Goal: Task Accomplishment & Management: Manage account settings

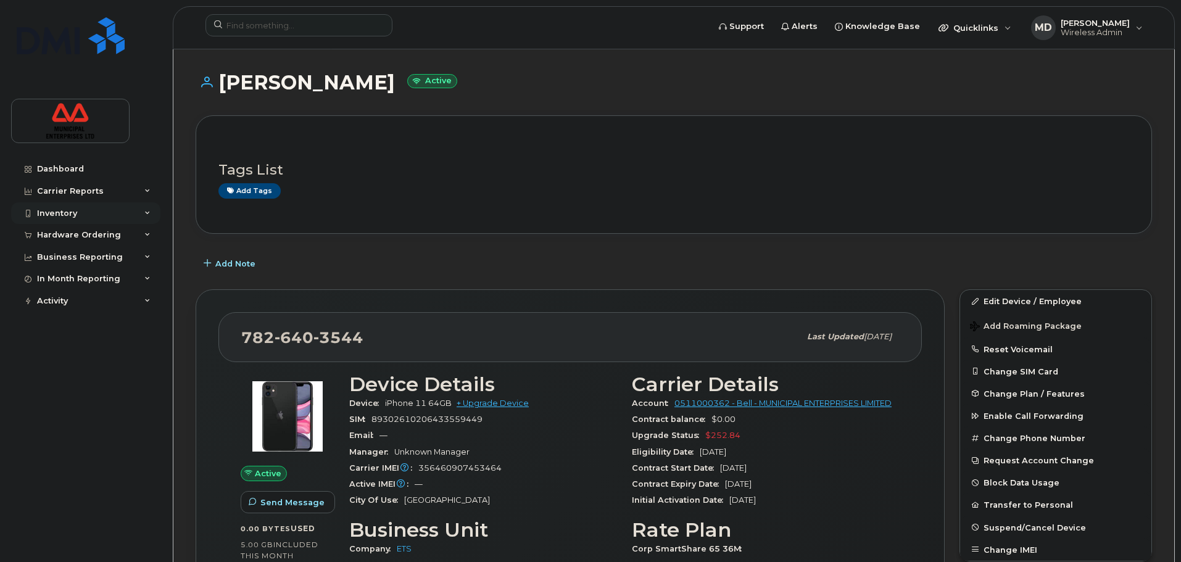
click at [72, 222] on div "Inventory" at bounding box center [85, 213] width 149 height 22
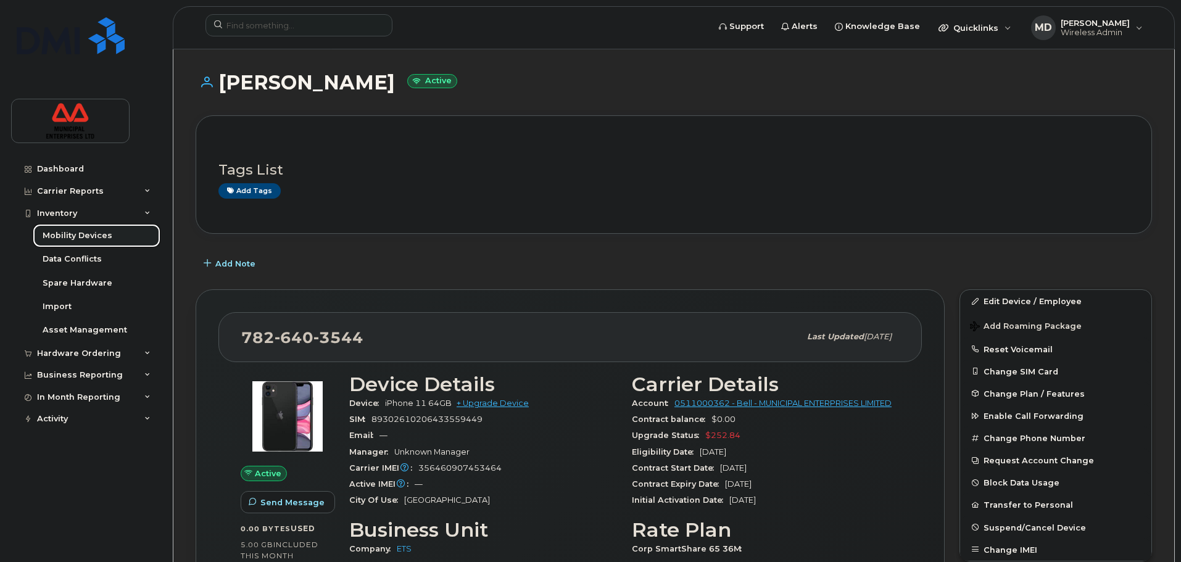
click at [77, 242] on link "Mobility Devices" at bounding box center [97, 235] width 128 height 23
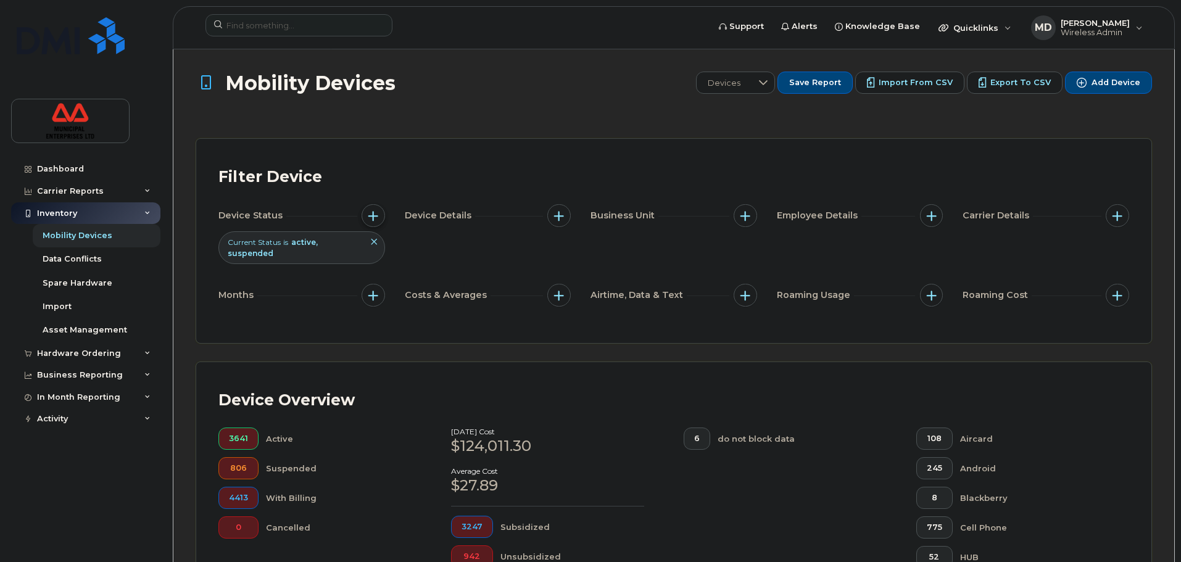
click at [380, 211] on button "button" at bounding box center [372, 215] width 23 height 23
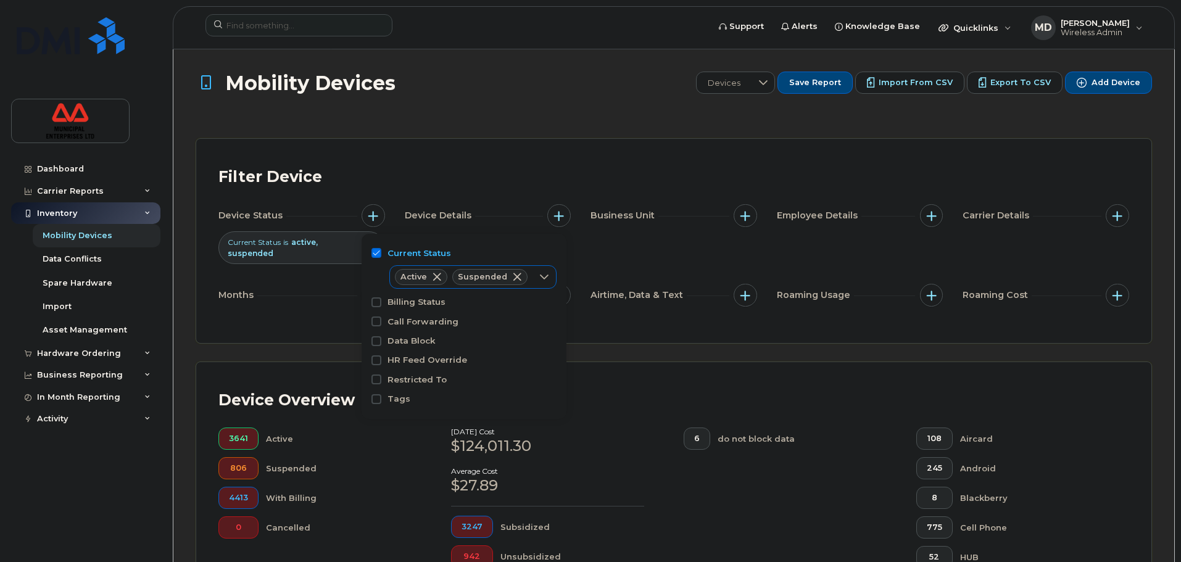
click at [516, 279] on span at bounding box center [517, 277] width 10 height 10
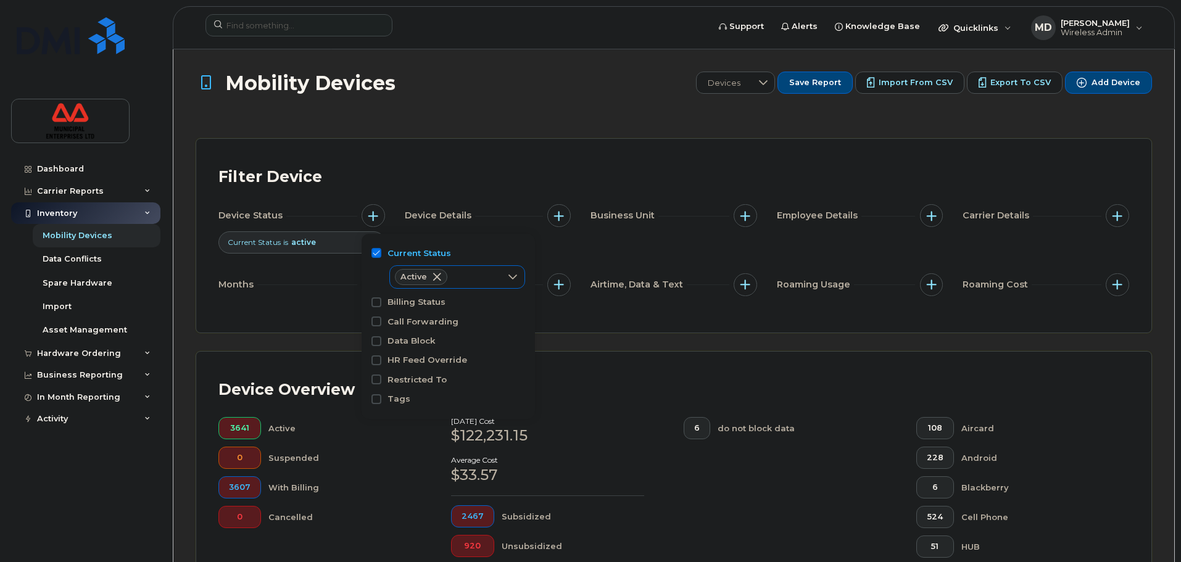
click at [459, 151] on div "Filter Device Device Status Current Status is active Device Details Business Un…" at bounding box center [673, 236] width 955 height 194
click at [376, 218] on span "button" at bounding box center [373, 216] width 10 height 10
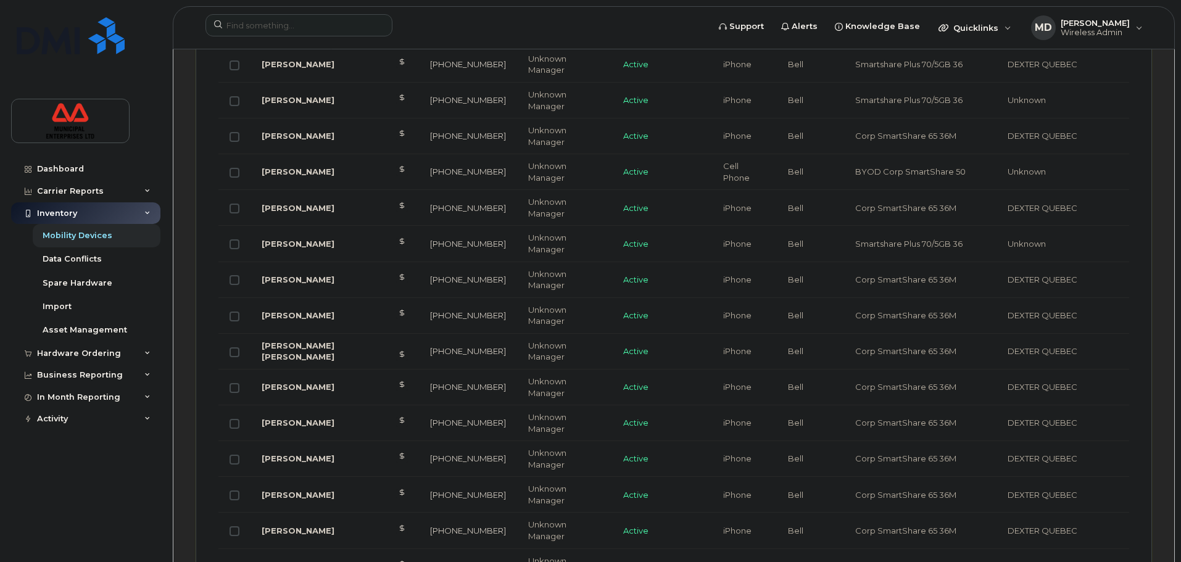
scroll to position [1549, 0]
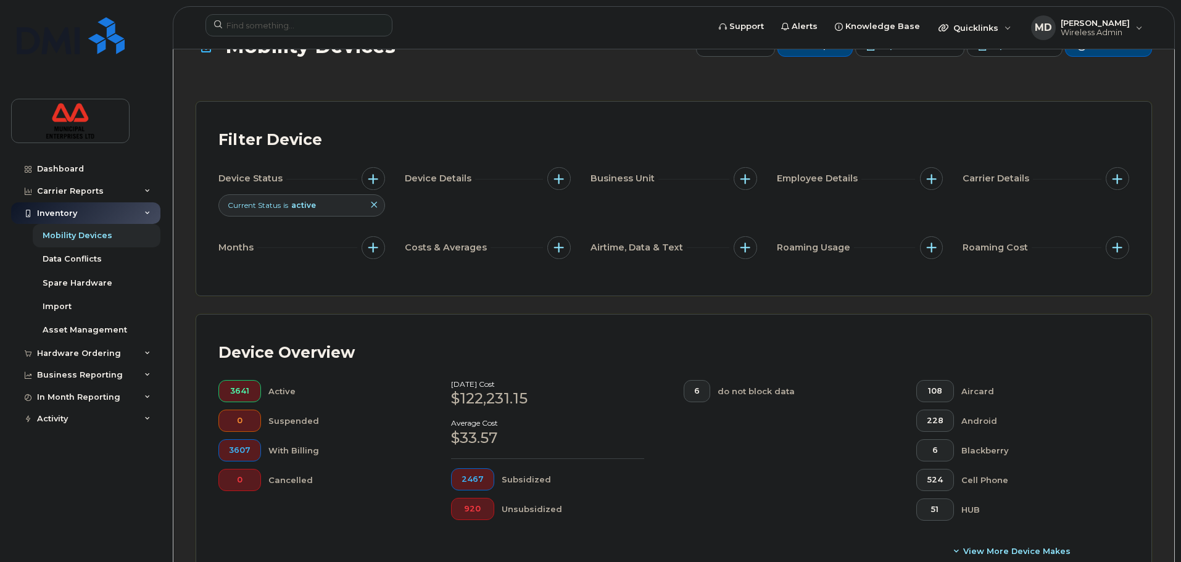
scroll to position [0, 0]
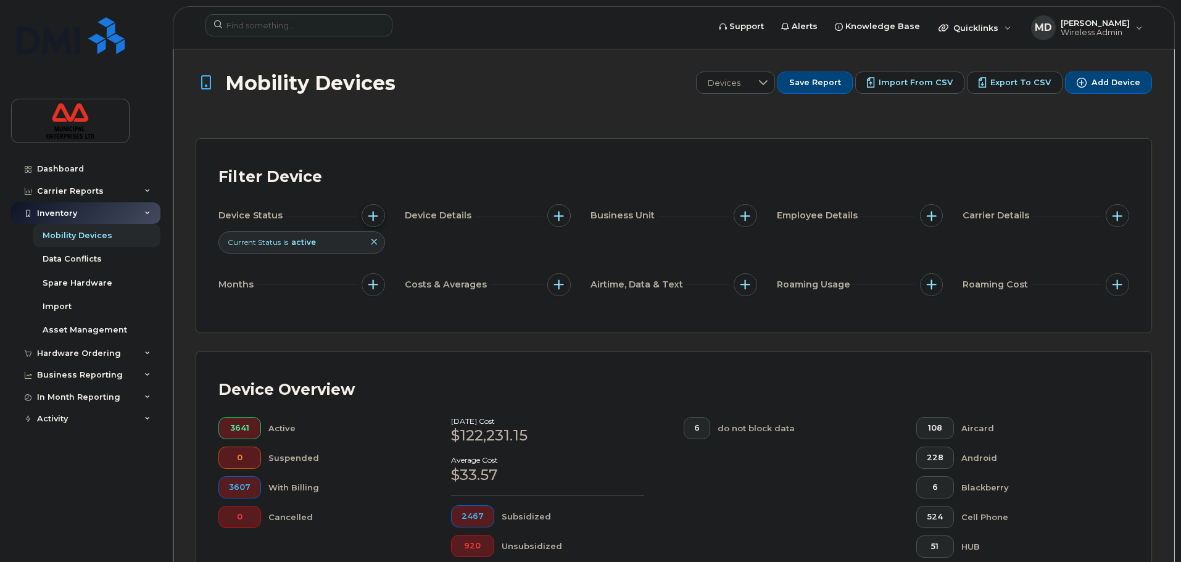
click at [375, 221] on button "button" at bounding box center [372, 215] width 23 height 23
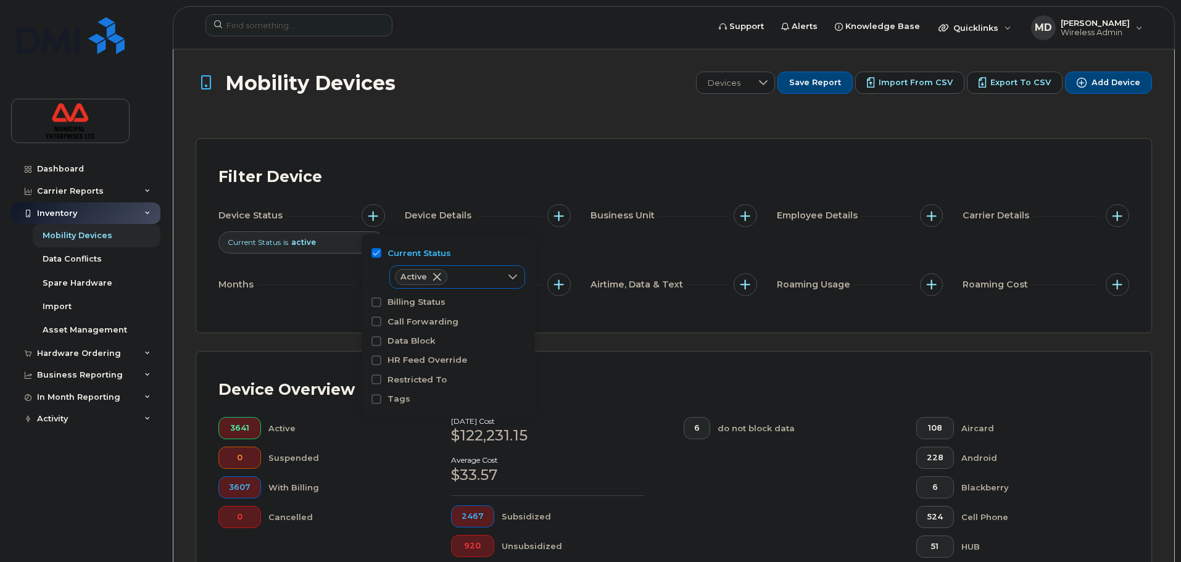
click at [492, 279] on div "Active" at bounding box center [445, 277] width 111 height 22
click at [407, 326] on input "Suspended" at bounding box center [404, 327] width 10 height 10
checkbox input "true"
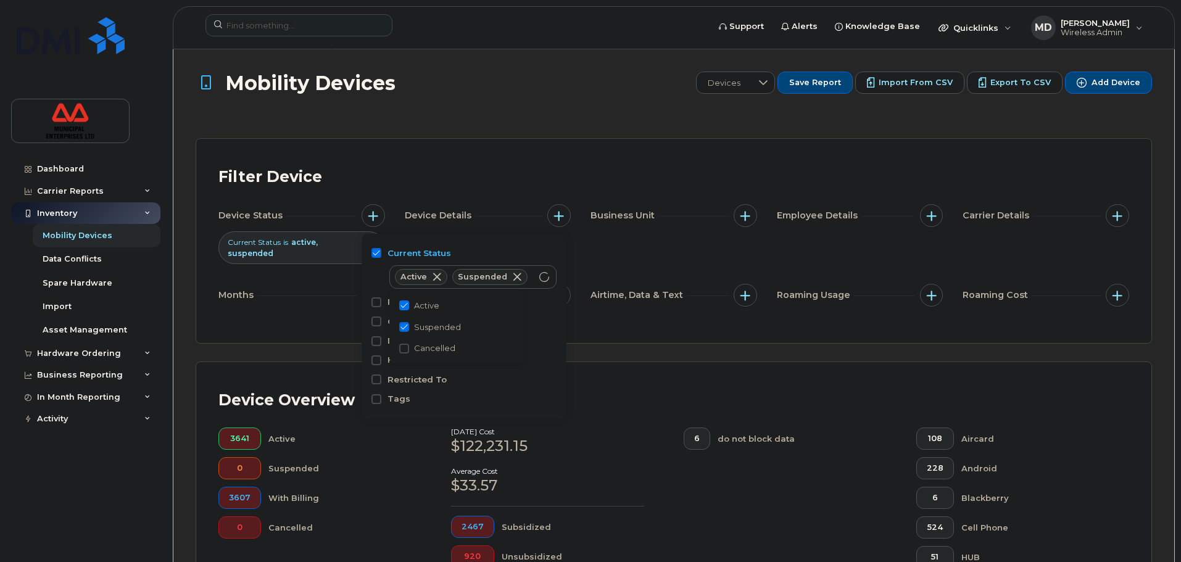
click at [406, 307] on input "Active" at bounding box center [404, 305] width 10 height 10
checkbox input "false"
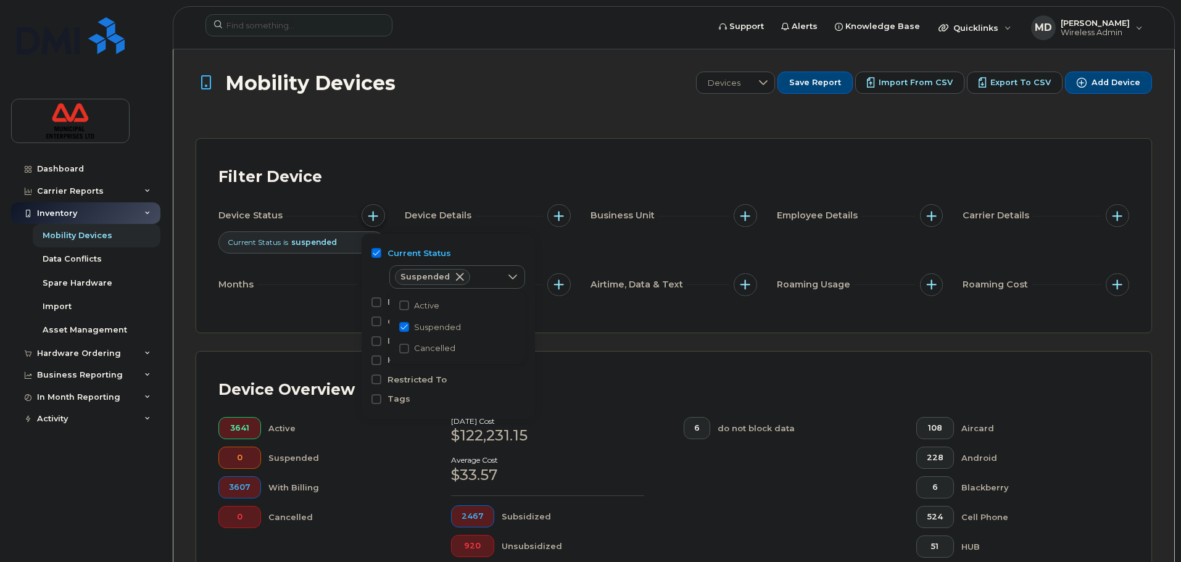
click at [377, 213] on span "button" at bounding box center [373, 216] width 10 height 10
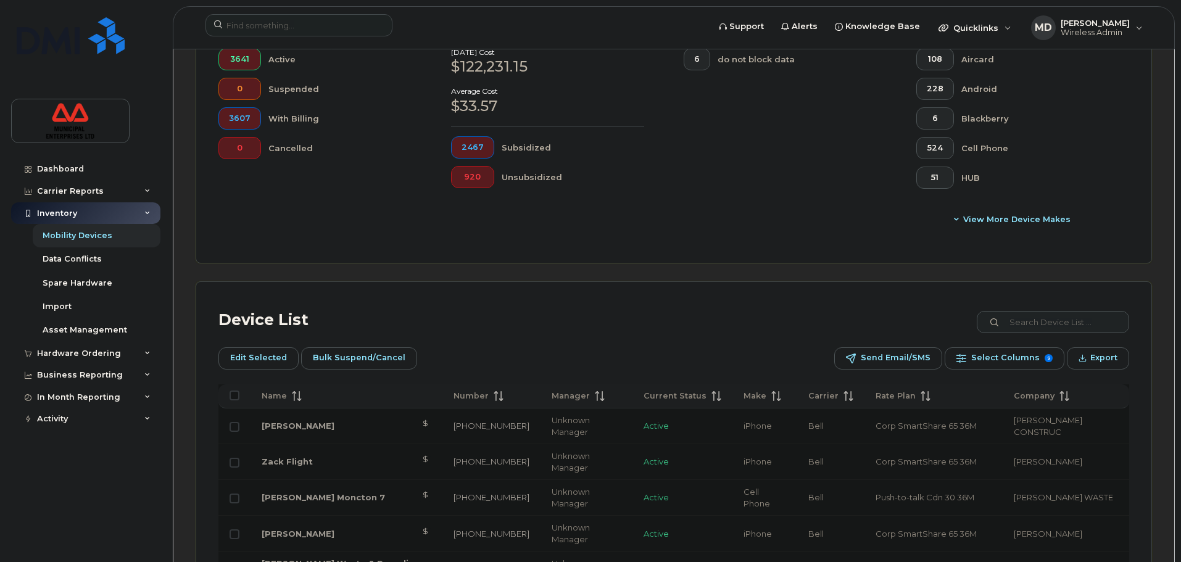
scroll to position [0, 0]
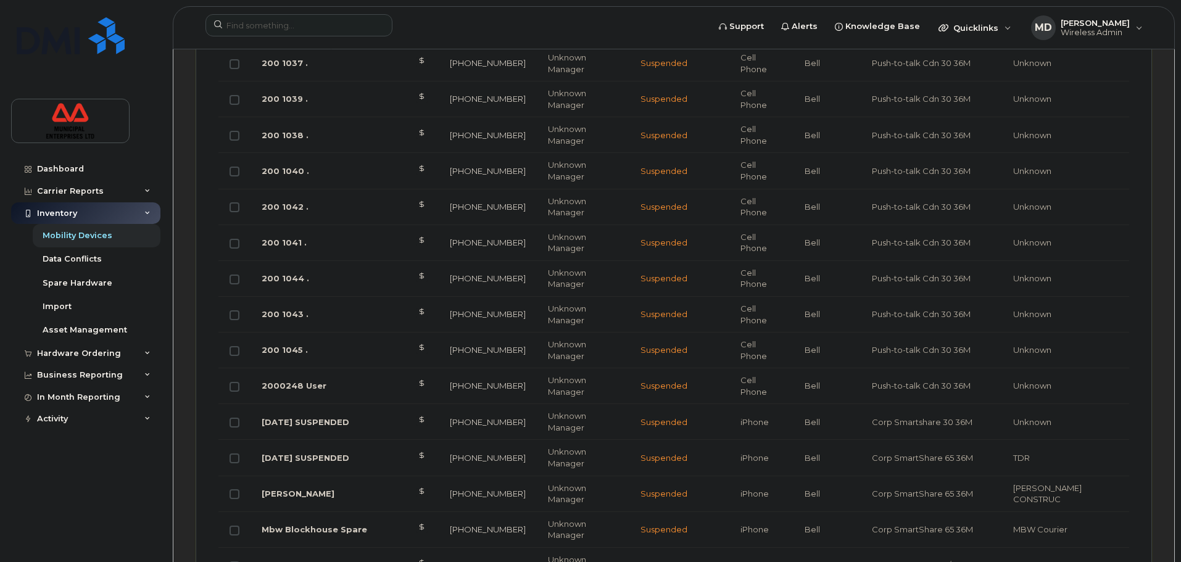
scroll to position [1549, 0]
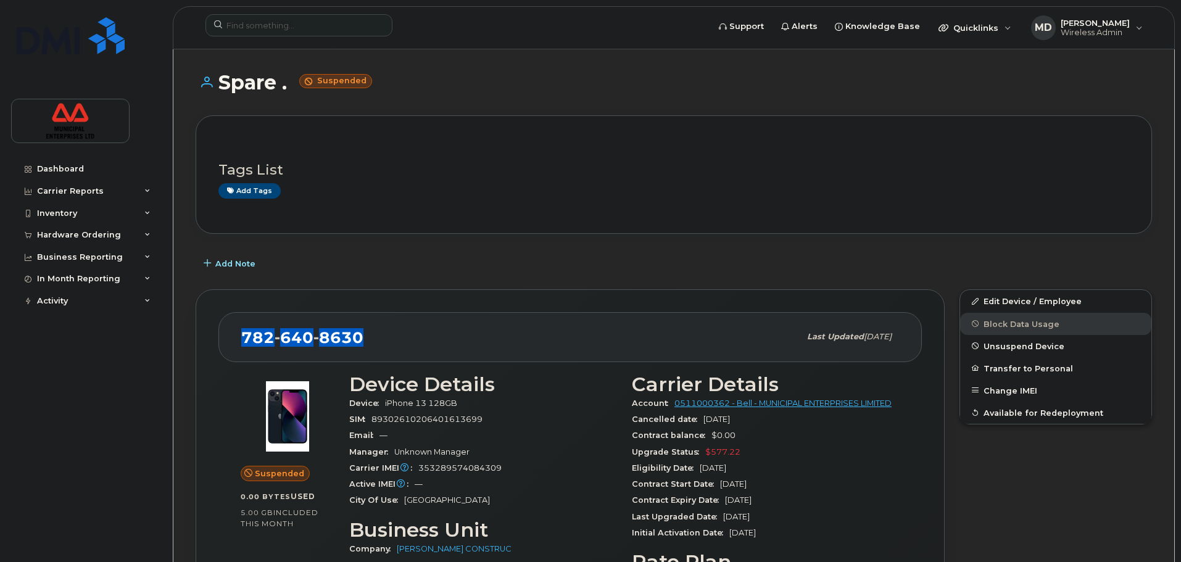
drag, startPoint x: 350, startPoint y: 344, endPoint x: 243, endPoint y: 347, distance: 107.4
click at [243, 347] on div "[PHONE_NUMBER]" at bounding box center [520, 337] width 558 height 26
copy span "[PHONE_NUMBER]"
click at [1013, 297] on link "Edit Device / Employee" at bounding box center [1055, 301] width 191 height 22
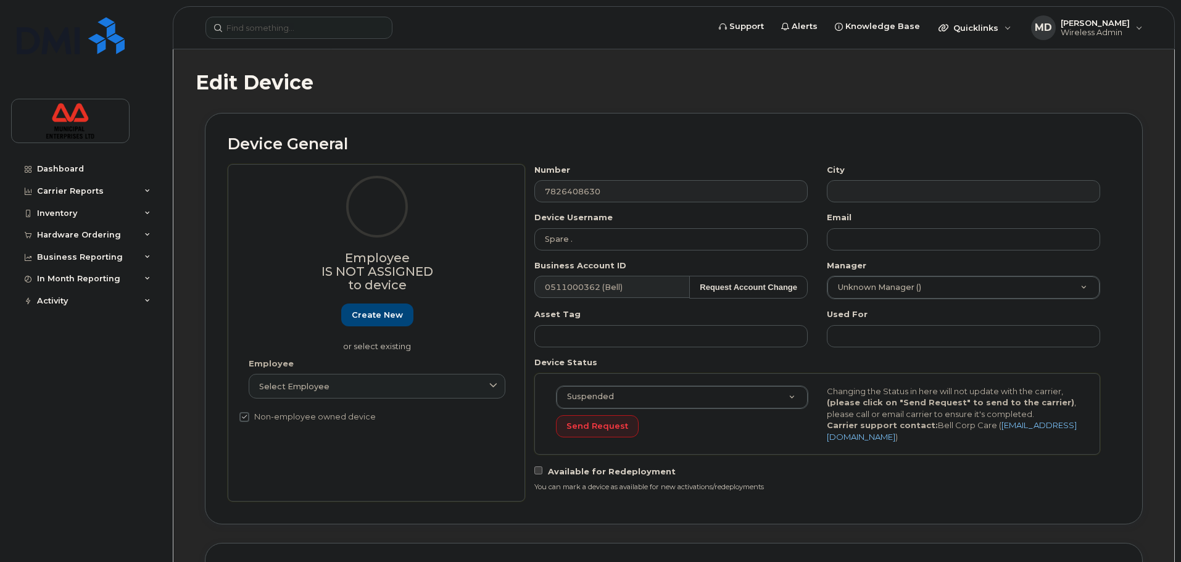
select select "3844603"
drag, startPoint x: 604, startPoint y: 235, endPoint x: 472, endPoint y: 245, distance: 132.4
click at [472, 245] on div "Employee Is not assigned to device Create new or select existing Employee Selec…" at bounding box center [674, 332] width 892 height 337
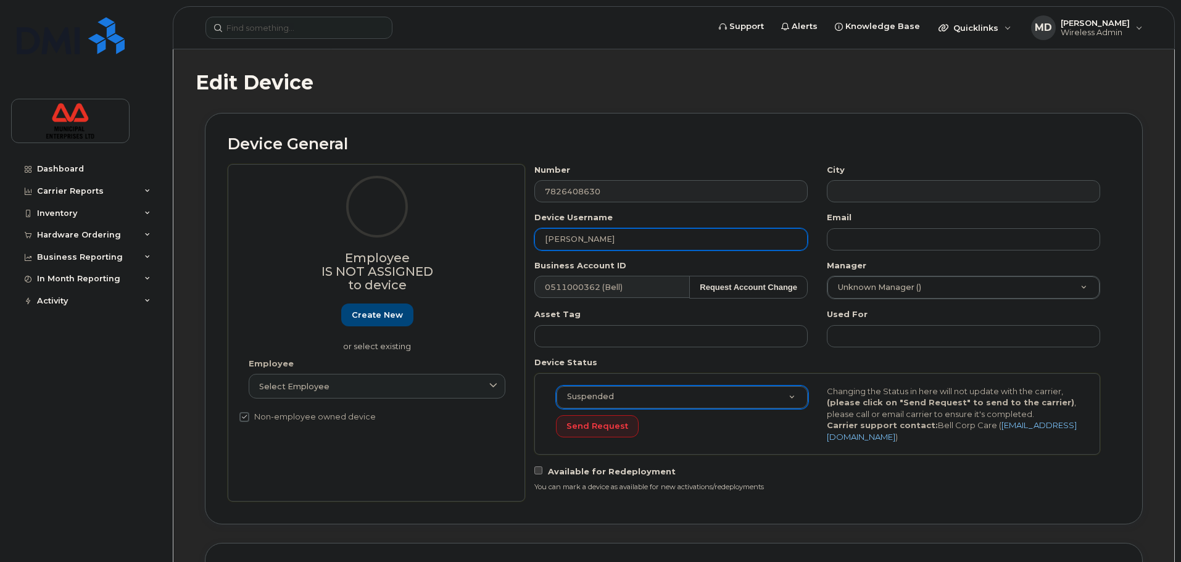
type input "Justine McNeil"
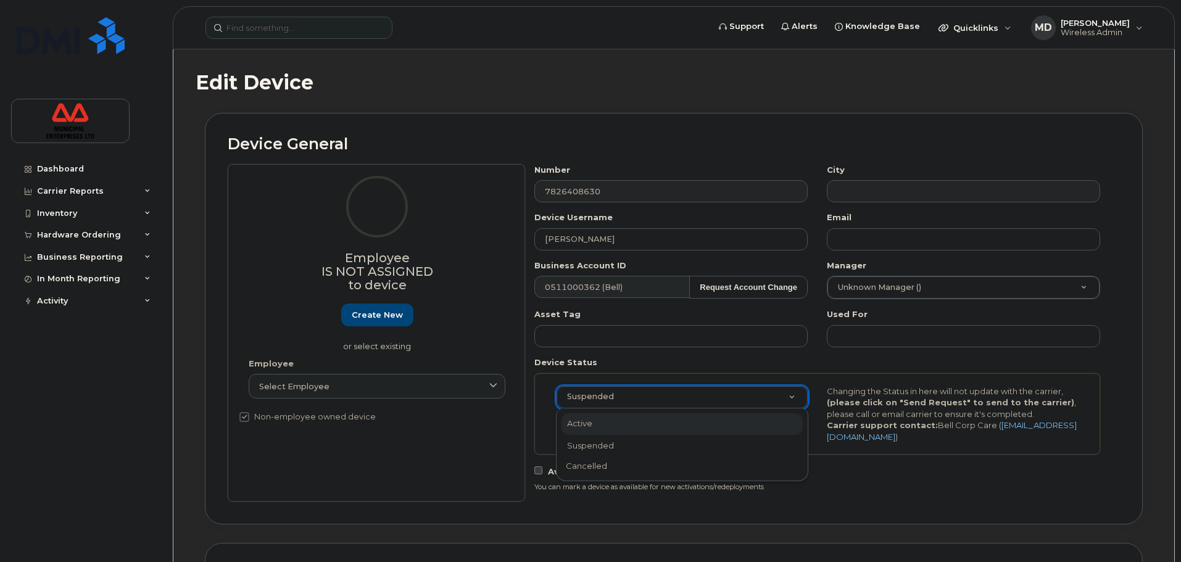
select select "active"
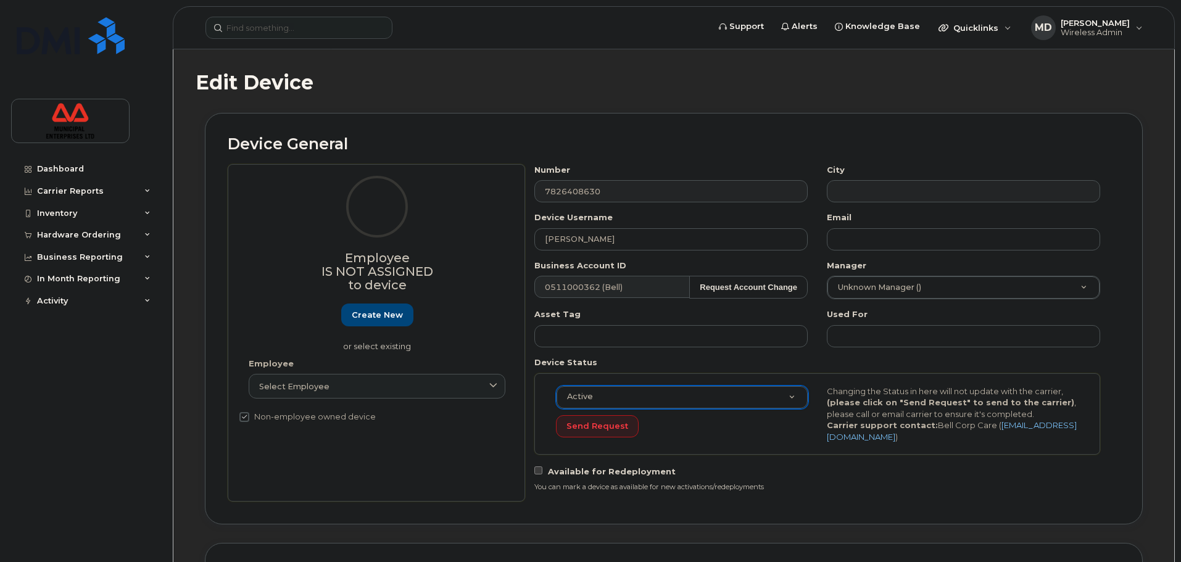
click at [678, 433] on div "Send Request" at bounding box center [682, 426] width 252 height 23
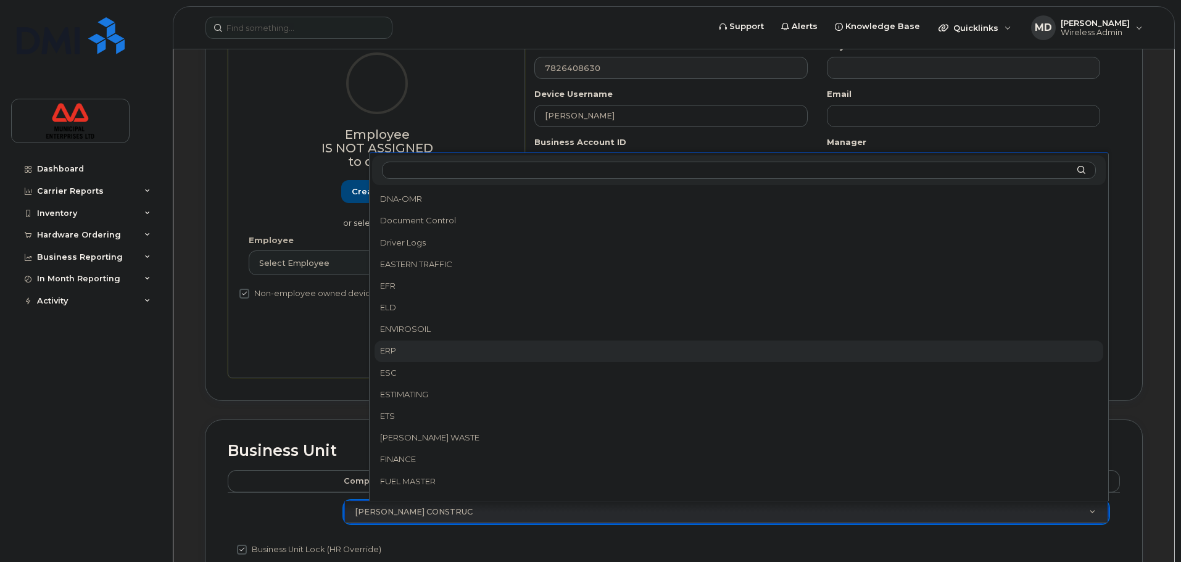
scroll to position [566, 0]
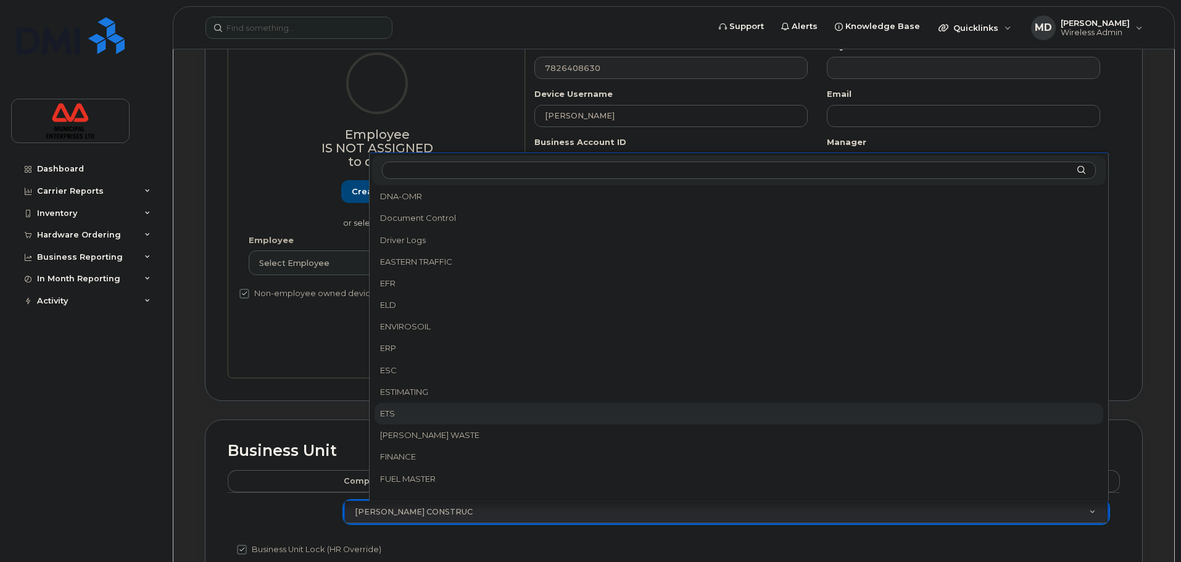
select select "3844641"
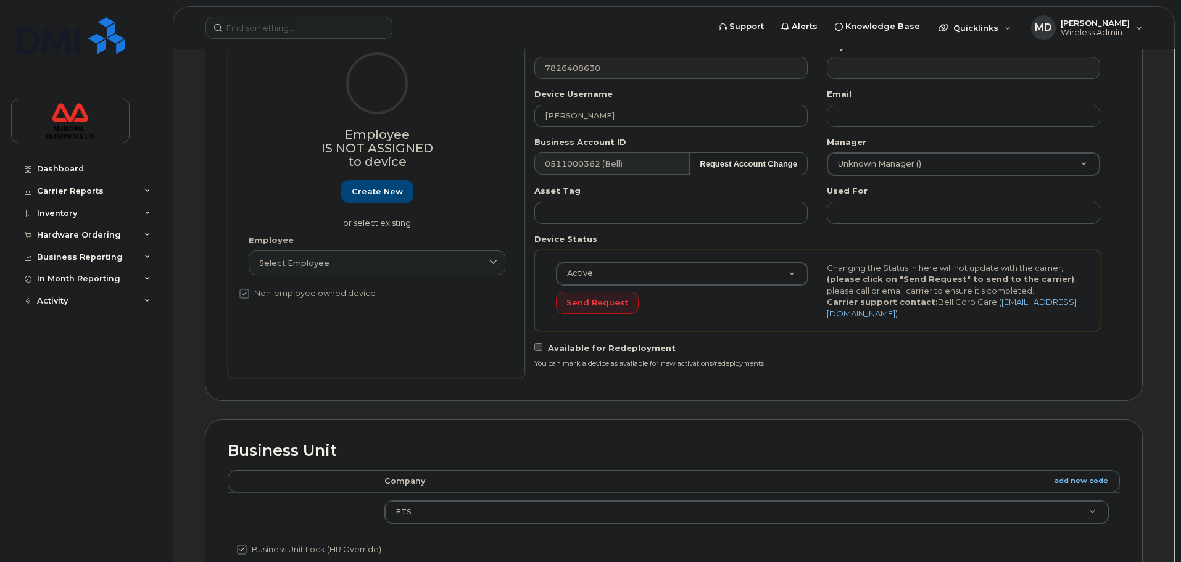
click at [469, 446] on h2 "Business Unit" at bounding box center [674, 450] width 892 height 17
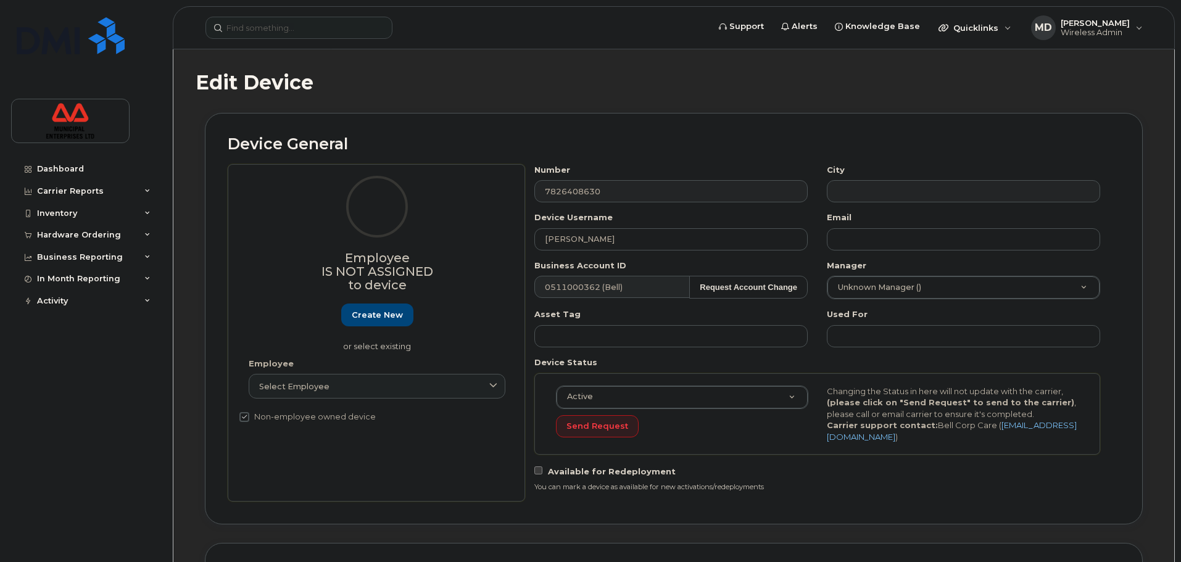
scroll to position [561, 0]
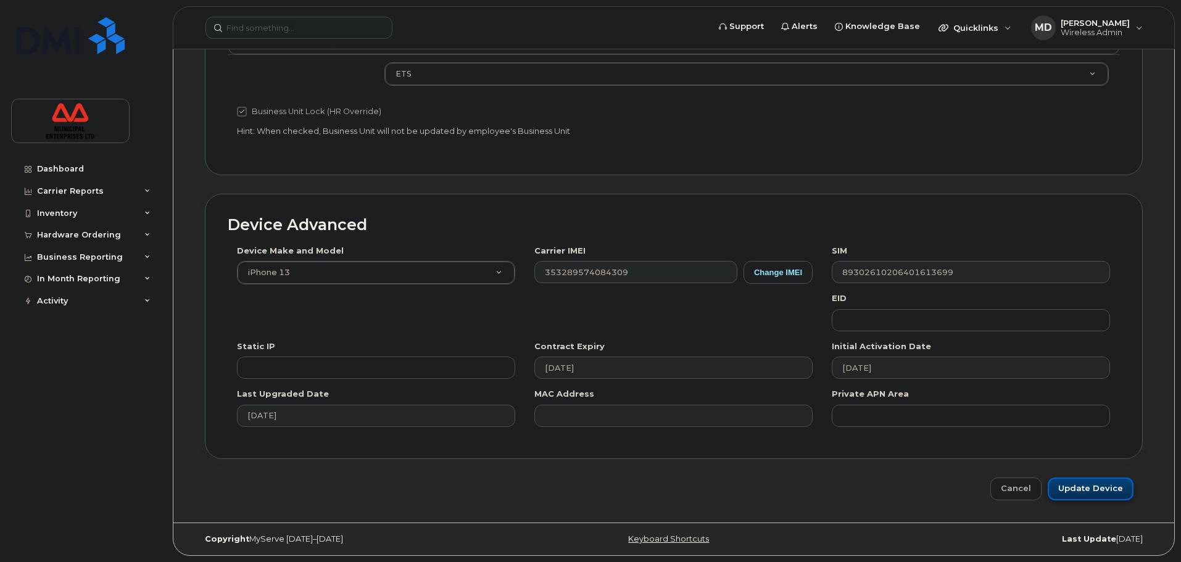
click at [1077, 485] on input "Update Device" at bounding box center [1090, 488] width 86 height 23
type input "Saving..."
